Goal: Check status: Check status

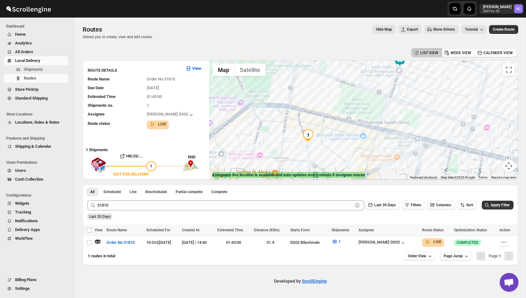
click at [376, 28] on span "Hide Map" at bounding box center [384, 29] width 16 height 5
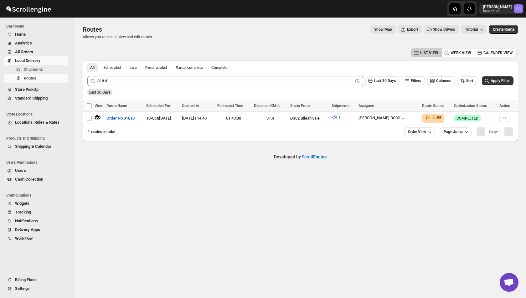
click at [370, 32] on button "Show Map" at bounding box center [382, 29] width 25 height 9
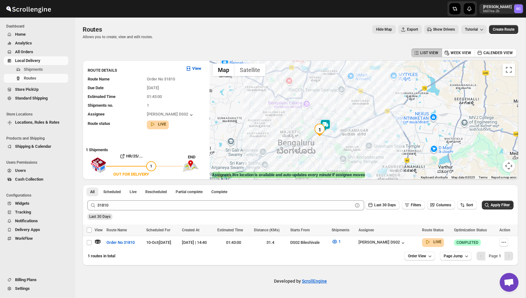
drag, startPoint x: 342, startPoint y: 146, endPoint x: 333, endPoint y: 123, distance: 24.7
click at [333, 123] on div at bounding box center [363, 119] width 309 height 119
click at [130, 192] on button "Live" at bounding box center [133, 191] width 14 height 9
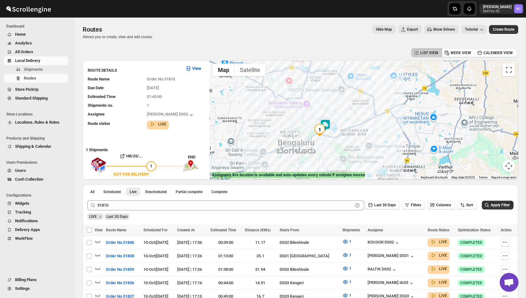
click at [101, 216] on icon "Remove LIVE" at bounding box center [100, 216] width 2 height 2
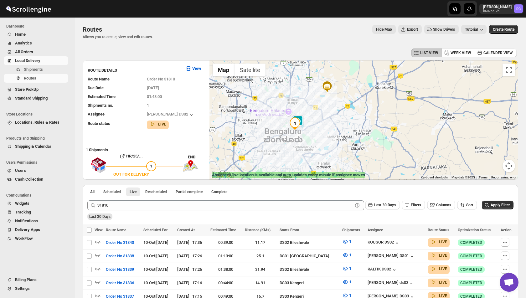
click at [433, 29] on span "Show Drivers" at bounding box center [444, 29] width 22 height 5
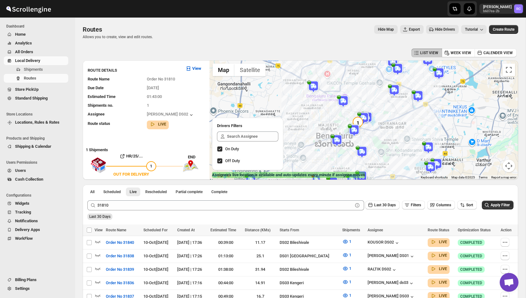
drag, startPoint x: 328, startPoint y: 133, endPoint x: 345, endPoint y: 112, distance: 27.6
click at [345, 111] on div at bounding box center [363, 119] width 309 height 119
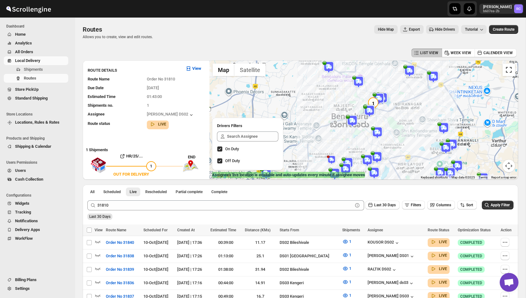
click at [508, 73] on button "Toggle fullscreen view" at bounding box center [508, 70] width 13 height 13
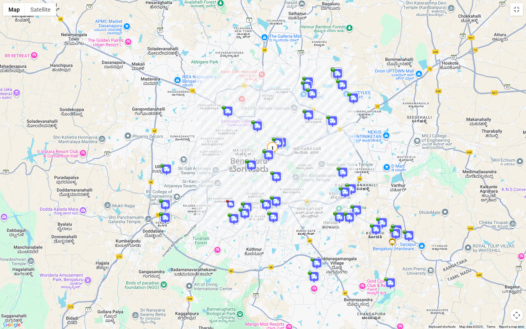
click at [165, 202] on img at bounding box center [165, 205] width 13 height 13
click at [170, 192] on span "Show [PERSON_NAME]'s route" at bounding box center [167, 194] width 51 height 5
click at [517, 12] on button "Toggle fullscreen view" at bounding box center [516, 9] width 13 height 13
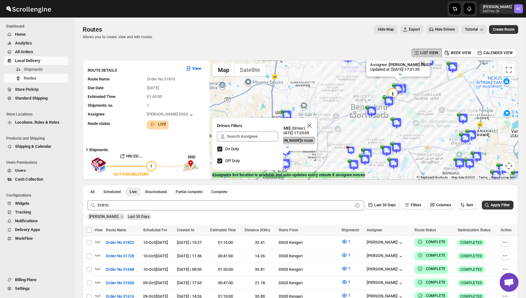
drag, startPoint x: 315, startPoint y: 117, endPoint x: 335, endPoint y: 107, distance: 22.4
click at [335, 107] on div "[PERSON_NAME] (Driver) Updated at : [DATE] 17:23:09 Show [PERSON_NAME]'s route …" at bounding box center [363, 119] width 309 height 119
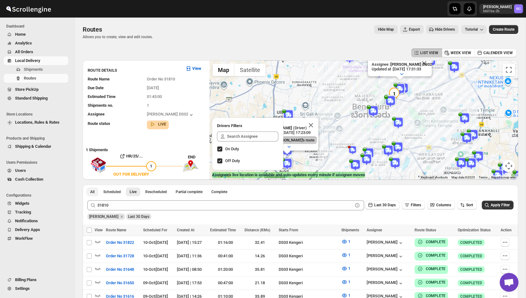
click at [95, 189] on button "All" at bounding box center [92, 191] width 12 height 9
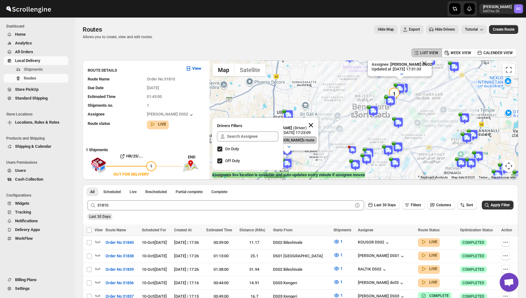
click at [314, 126] on button "Close" at bounding box center [310, 125] width 15 height 15
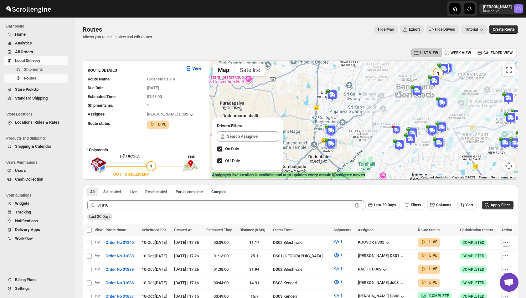
drag, startPoint x: 314, startPoint y: 126, endPoint x: 359, endPoint y: 106, distance: 48.9
click at [359, 106] on div at bounding box center [363, 119] width 309 height 119
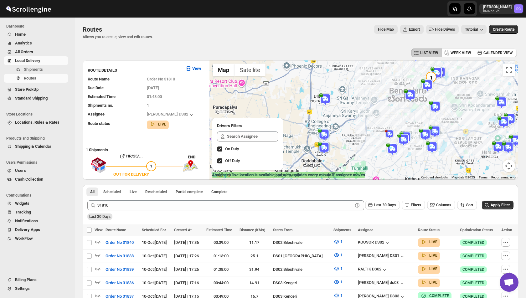
drag, startPoint x: 405, startPoint y: 101, endPoint x: 389, endPoint y: 107, distance: 16.7
click at [389, 107] on div at bounding box center [363, 119] width 309 height 119
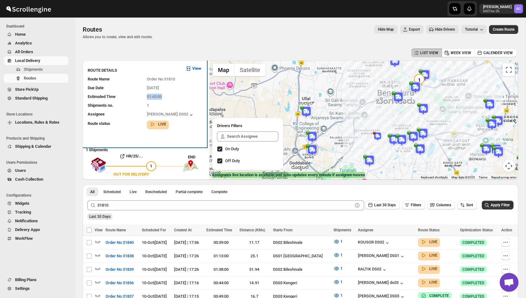
drag, startPoint x: 146, startPoint y: 96, endPoint x: 180, endPoint y: 96, distance: 34.1
click at [180, 96] on div "Estimated Time 01:43:00" at bounding box center [142, 94] width 119 height 11
drag, startPoint x: 146, startPoint y: 86, endPoint x: 174, endPoint y: 86, distance: 28.5
click at [174, 86] on div "Due Date [DATE]" at bounding box center [142, 85] width 119 height 11
drag, startPoint x: 146, startPoint y: 78, endPoint x: 182, endPoint y: 79, distance: 36.0
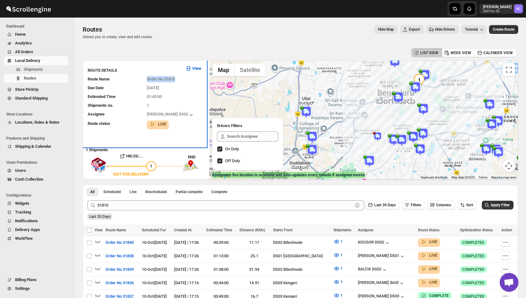
click at [182, 79] on div "Route Name Order No 31810" at bounding box center [142, 76] width 119 height 11
click at [192, 70] on b "View" at bounding box center [196, 68] width 9 height 5
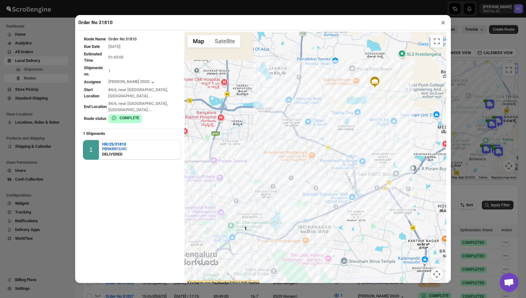
click at [440, 20] on button "×" at bounding box center [442, 22] width 9 height 9
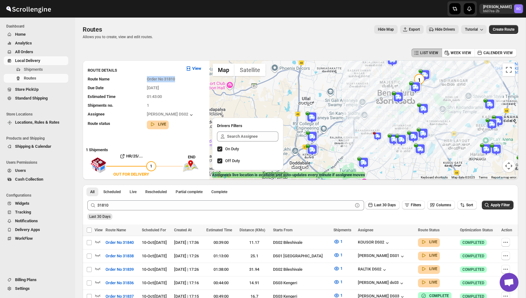
click at [378, 30] on span "Hide Map" at bounding box center [386, 29] width 16 height 5
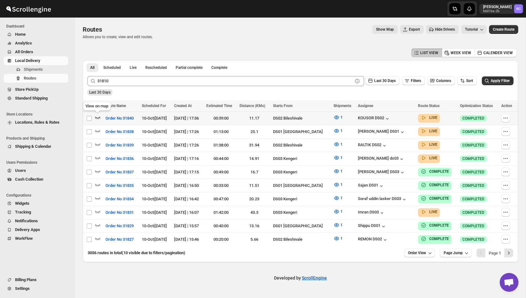
click at [99, 118] on icon "button" at bounding box center [97, 117] width 5 height 3
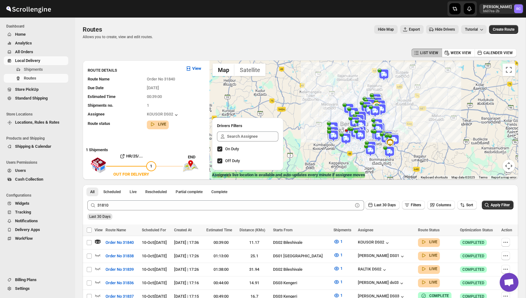
scroll to position [0, 0]
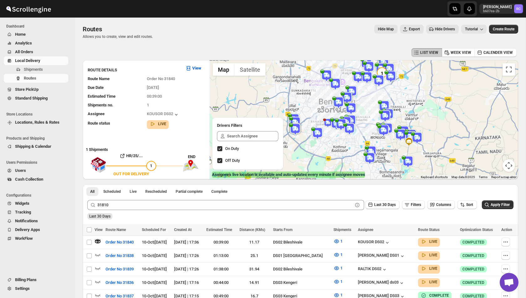
click at [387, 115] on img at bounding box center [385, 116] width 13 height 13
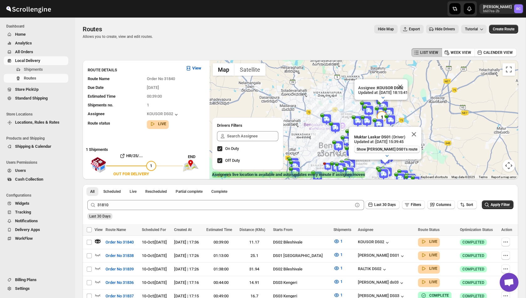
click at [399, 151] on span "Show [PERSON_NAME] DS01's route" at bounding box center [386, 149] width 61 height 5
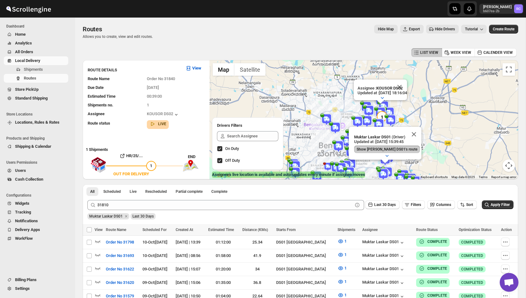
click at [40, 84] on div "Shipments Routes" at bounding box center [36, 75] width 72 height 20
click at [26, 75] on span "Routes" at bounding box center [45, 78] width 43 height 6
click at [508, 74] on button "Toggle fullscreen view" at bounding box center [508, 70] width 13 height 13
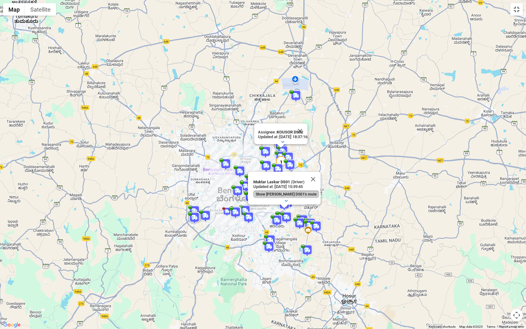
click at [510, 3] on button "Toggle fullscreen view" at bounding box center [516, 9] width 13 height 13
